Goal: Task Accomplishment & Management: Use online tool/utility

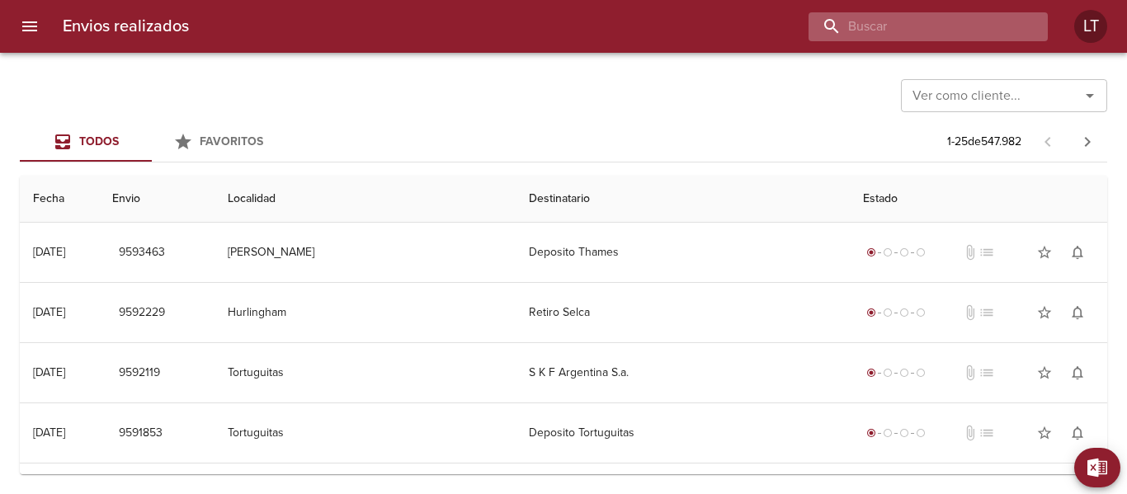
click at [1007, 25] on input "buscar" at bounding box center [914, 26] width 211 height 29
paste input "9587671"
type input "9587671"
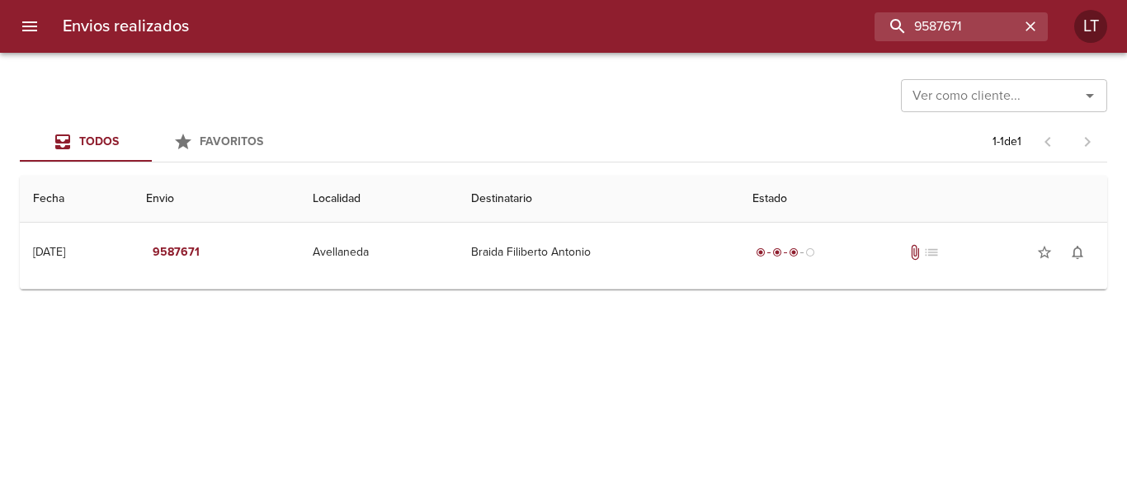
click at [27, 27] on icon "menu" at bounding box center [29, 26] width 15 height 10
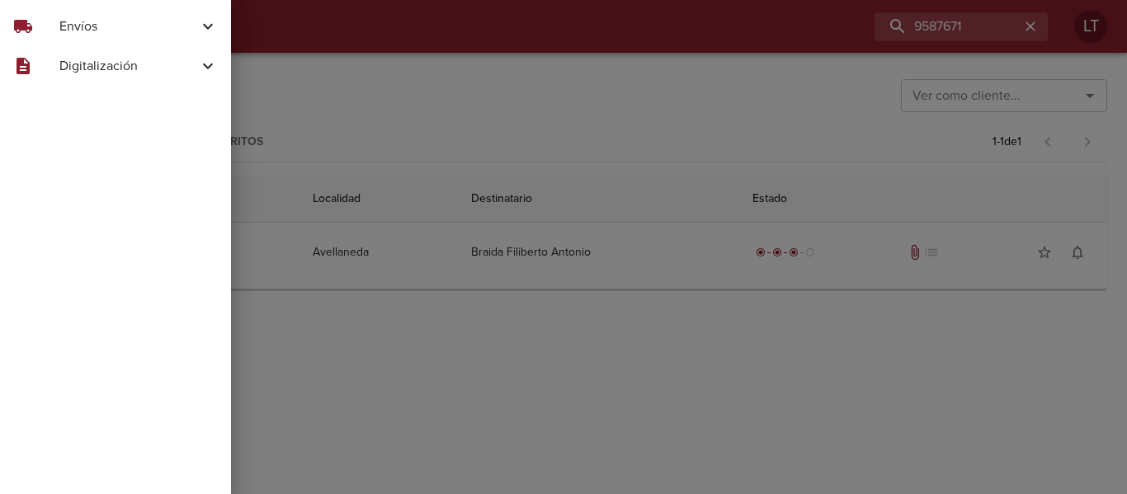
click at [56, 38] on div "local_shipping Envíos" at bounding box center [115, 27] width 231 height 40
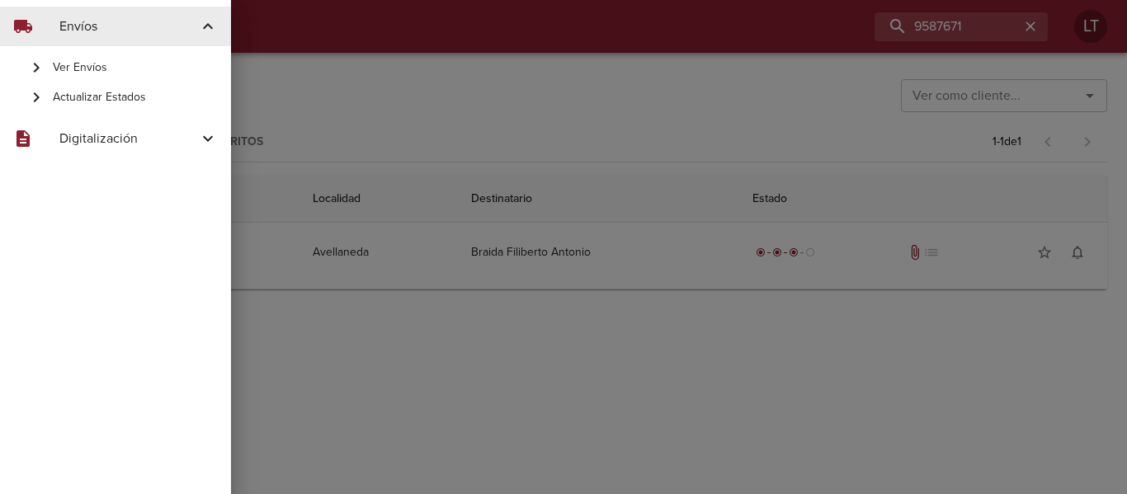
click at [107, 97] on span "Actualizar Estados" at bounding box center [135, 97] width 165 height 17
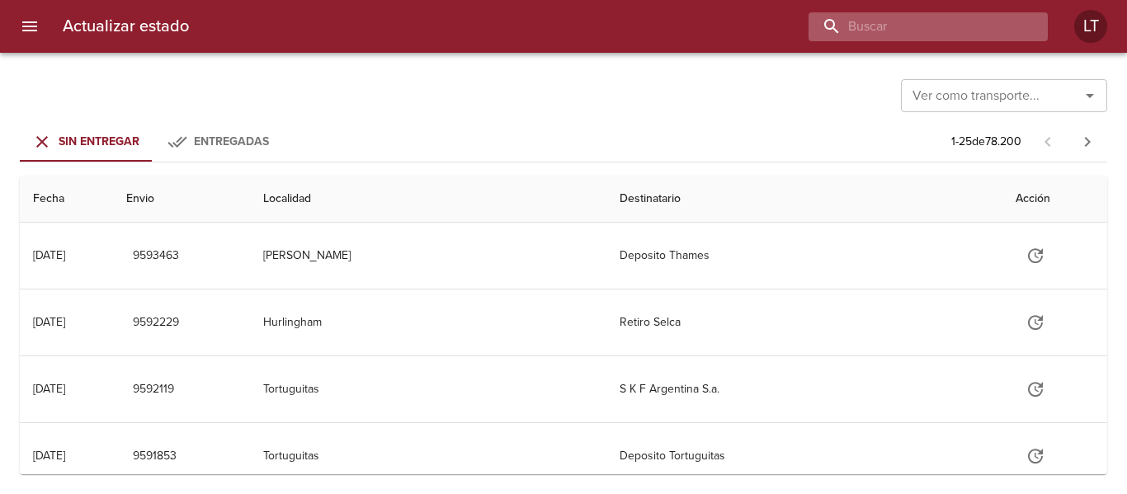
click at [913, 23] on input "buscar" at bounding box center [914, 26] width 211 height 29
paste input "9587671"
type input "9587671"
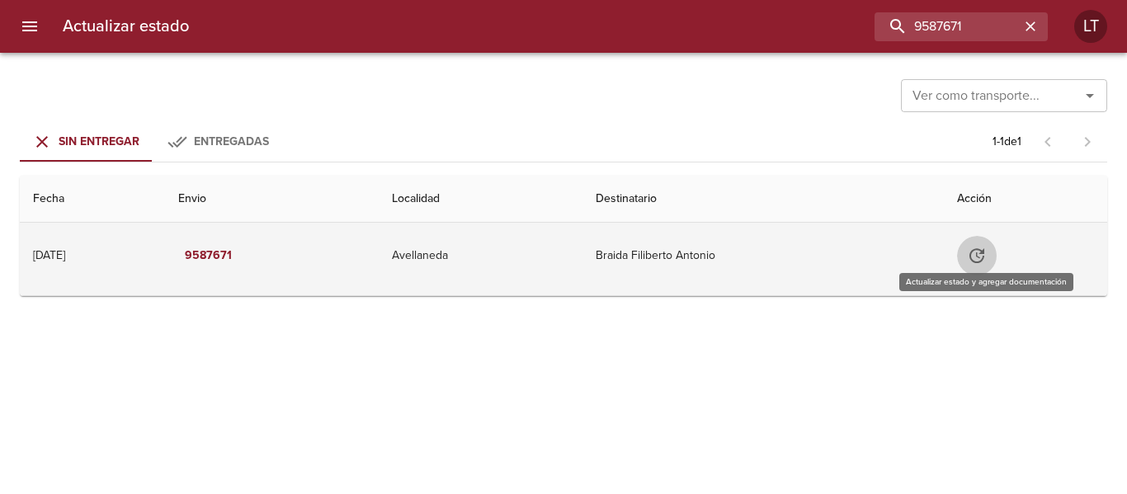
click at [984, 258] on icon "Tabla de envíos del cliente" at bounding box center [977, 256] width 20 height 20
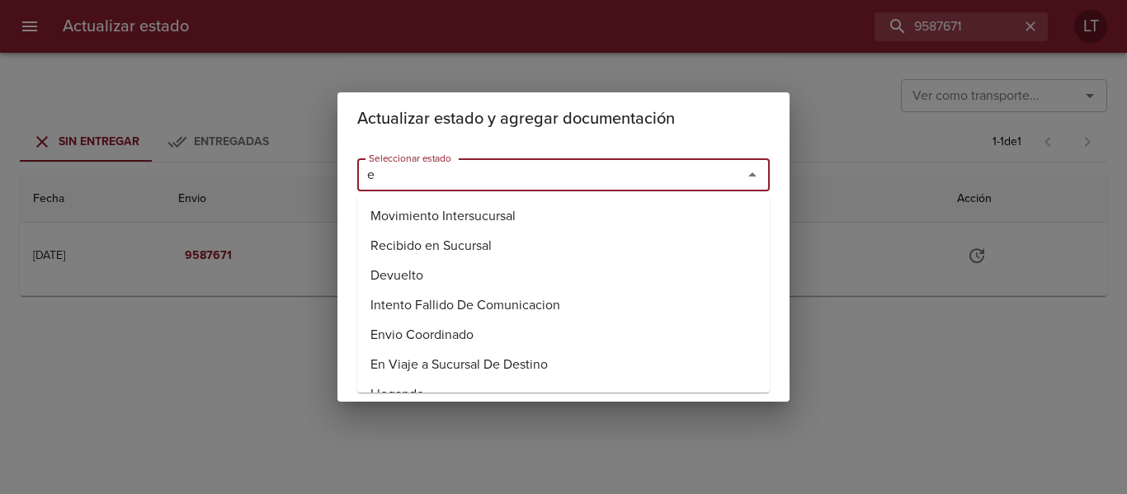
click at [611, 169] on input "e" at bounding box center [539, 174] width 354 height 23
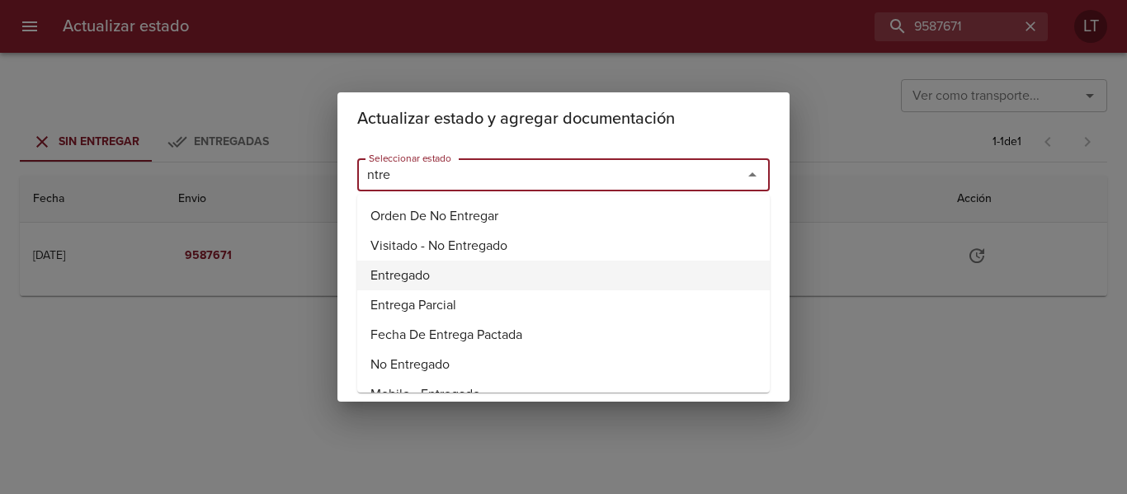
click at [428, 264] on li "Entregado" at bounding box center [563, 276] width 413 height 30
type input "Entregado"
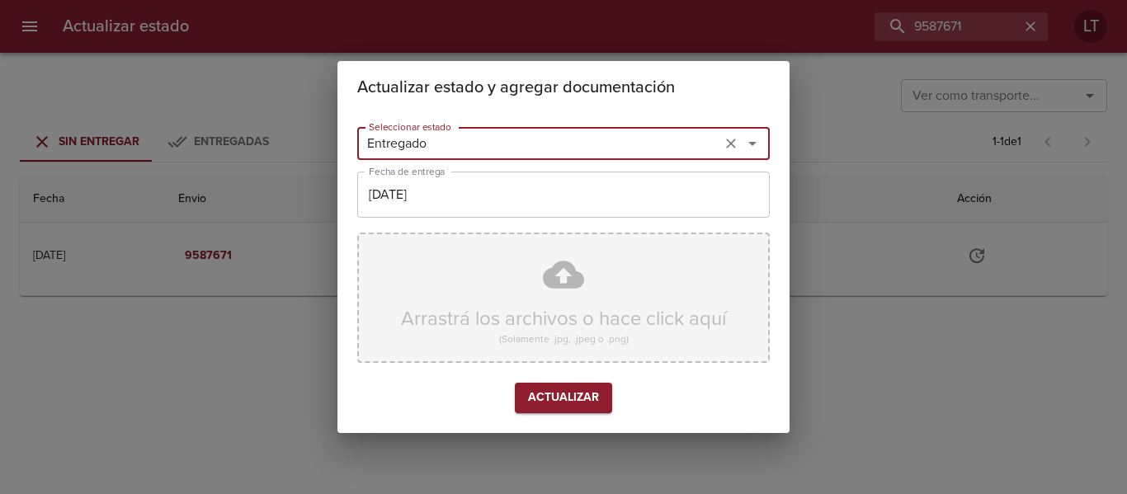
click at [575, 266] on div "Arrastrá los archivos o hace click aquí (Solamente .jpg, .jpeg o .png)" at bounding box center [563, 298] width 413 height 130
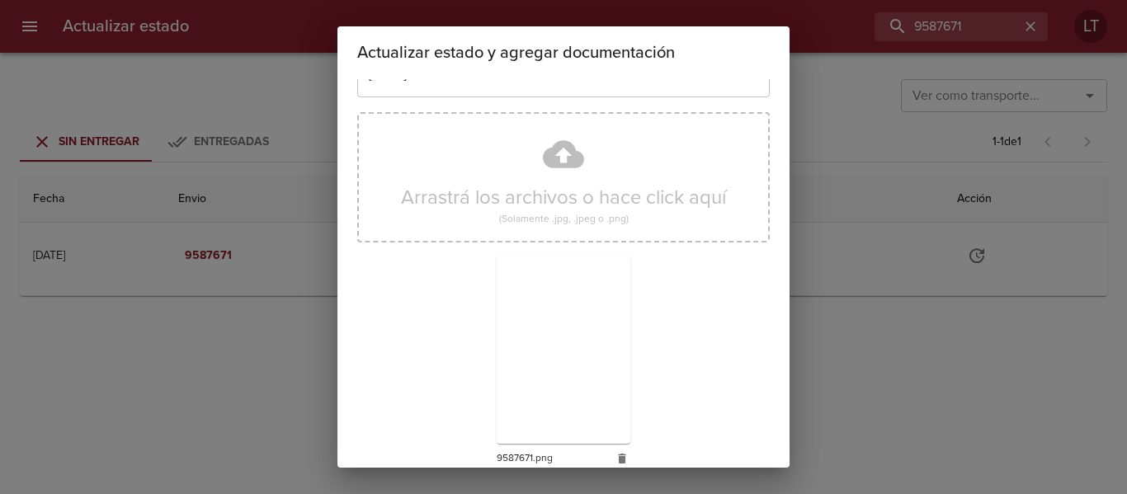
scroll to position [154, 0]
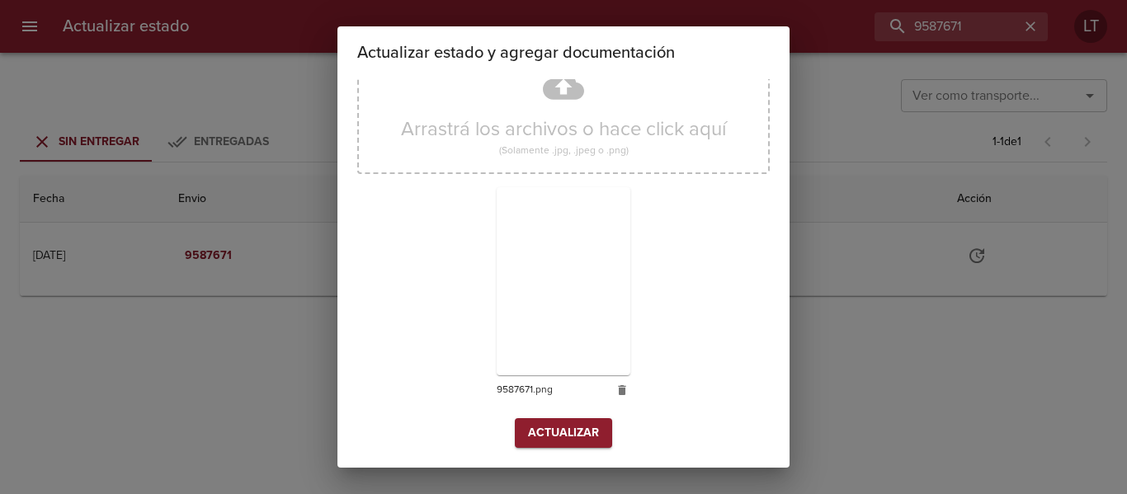
click at [583, 429] on span "Actualizar" at bounding box center [563, 433] width 71 height 21
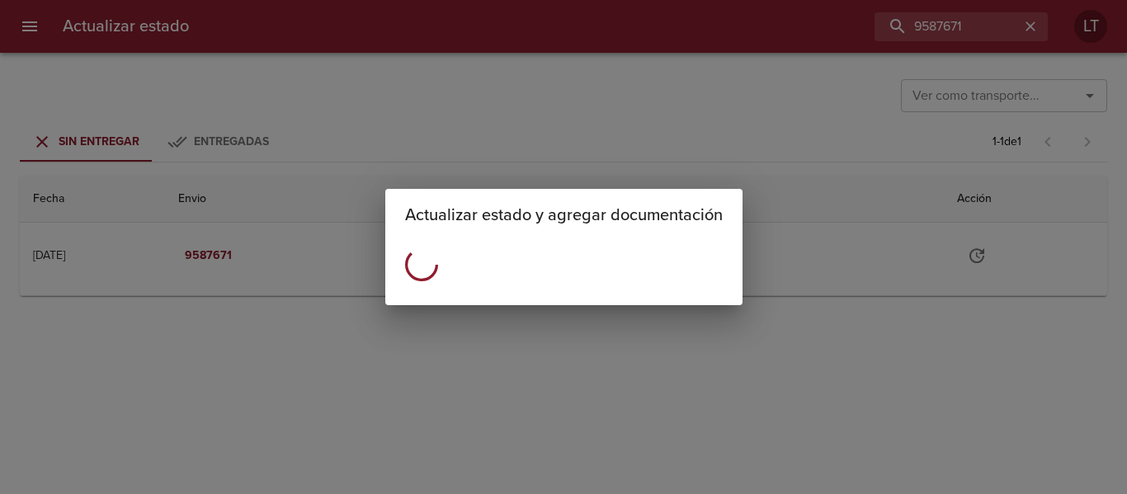
scroll to position [0, 0]
